Goal: Task Accomplishment & Management: Manage account settings

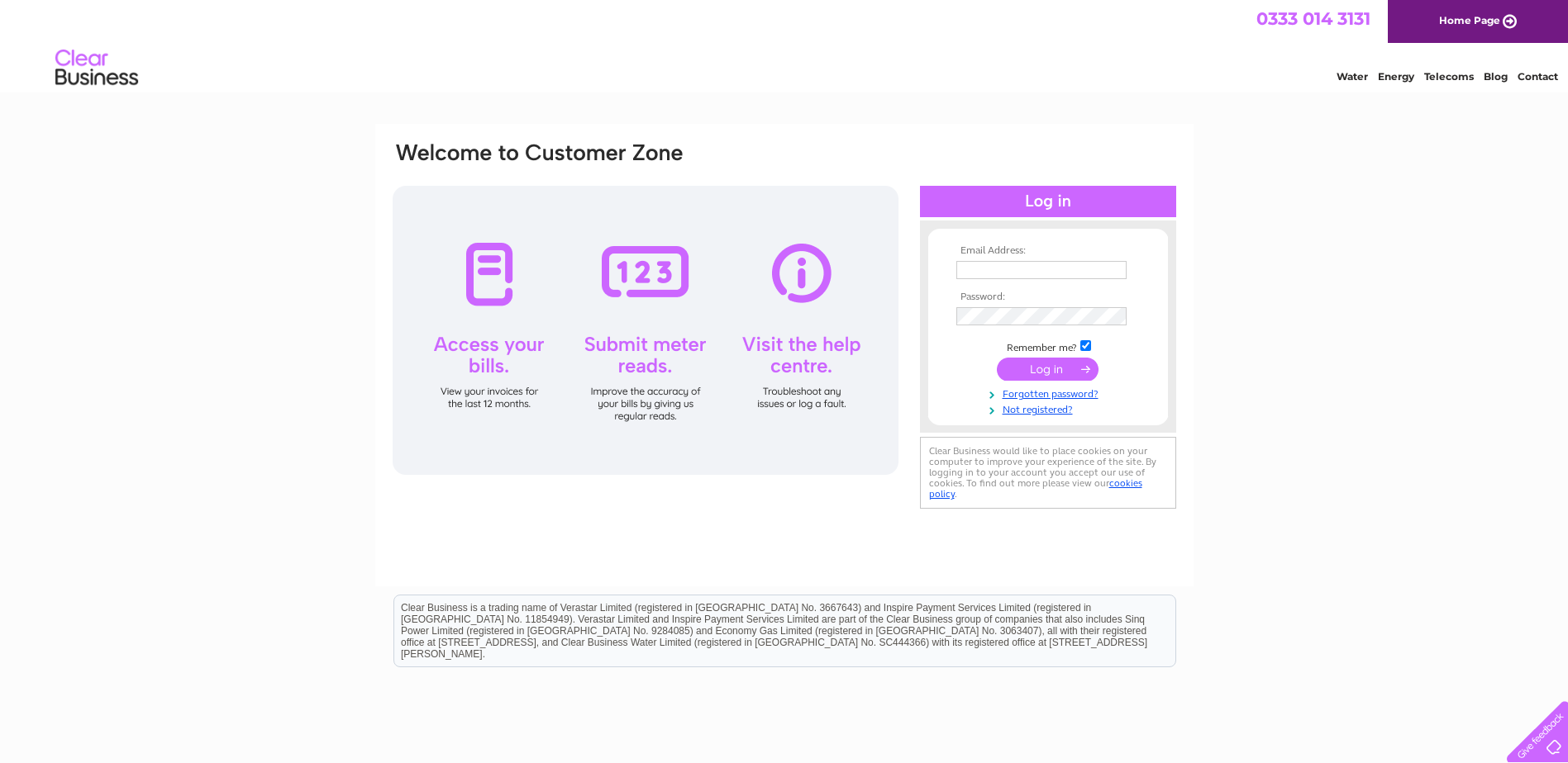
type input "Caroline@tranterlowe.com"
click at [1051, 369] on input "submit" at bounding box center [1048, 369] width 102 height 23
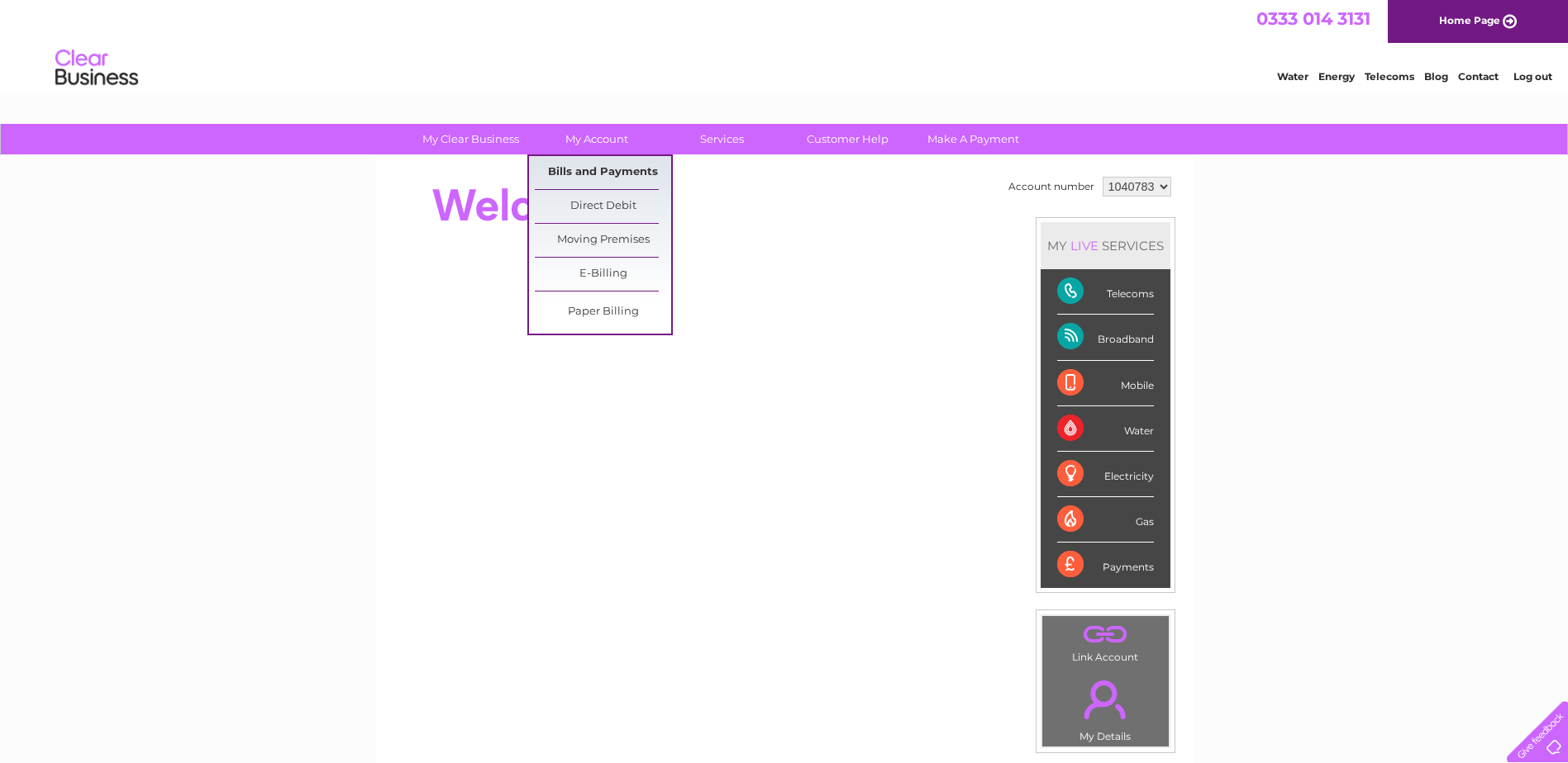
click at [607, 169] on link "Bills and Payments" at bounding box center [602, 173] width 136 height 33
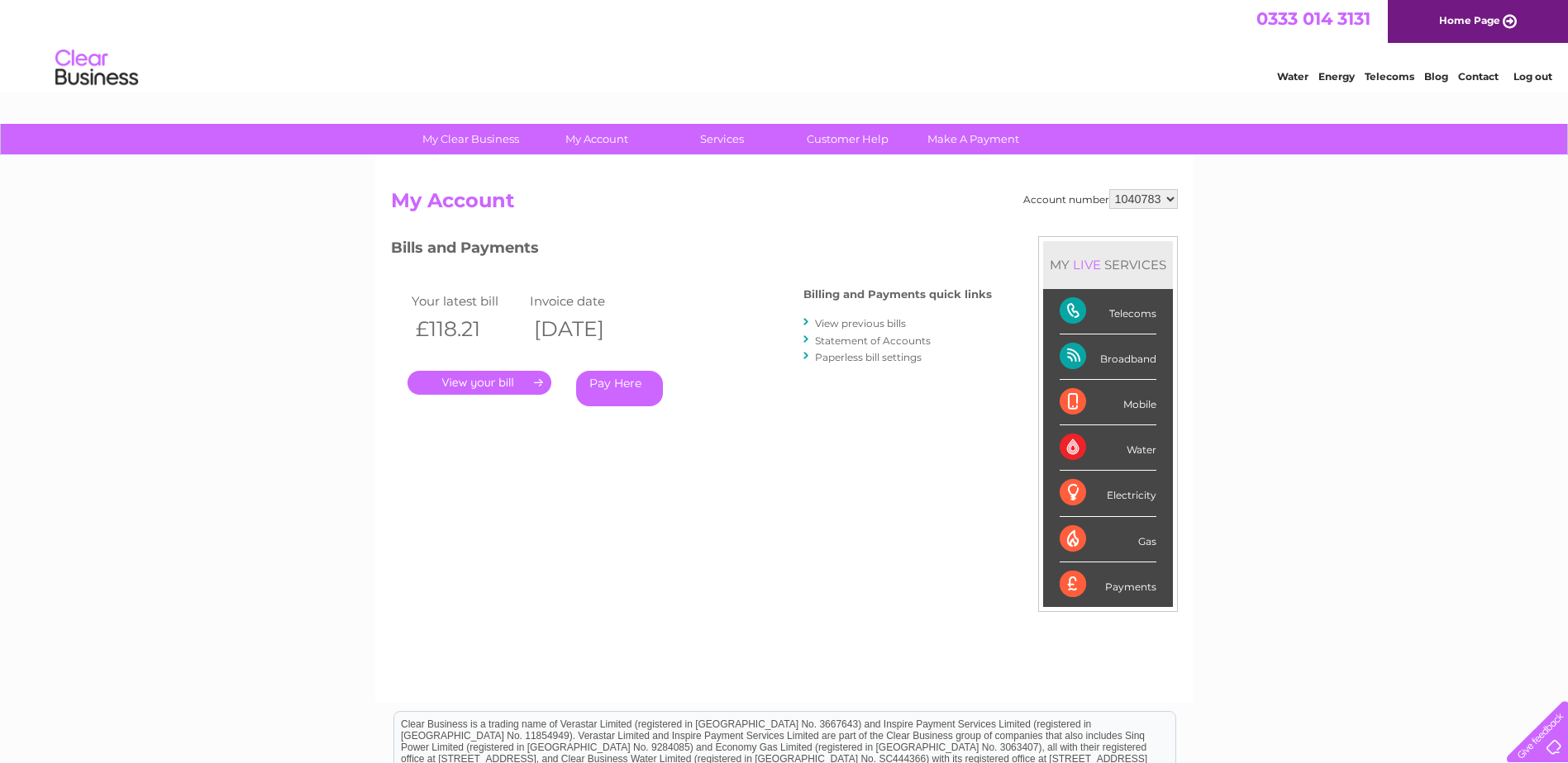
click at [480, 381] on link "." at bounding box center [480, 383] width 144 height 24
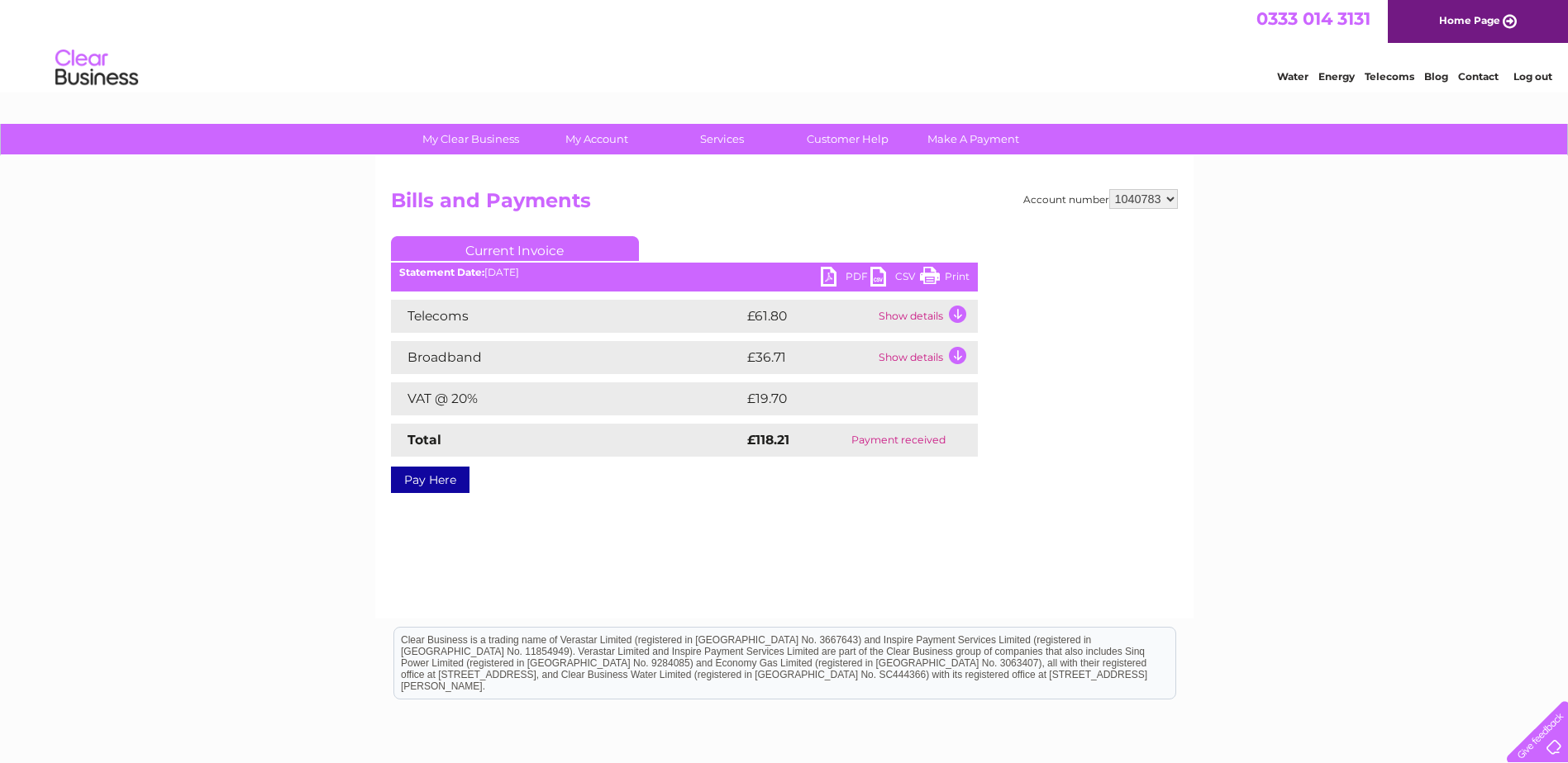
click at [835, 278] on link "PDF" at bounding box center [845, 278] width 50 height 24
